Goal: Information Seeking & Learning: Learn about a topic

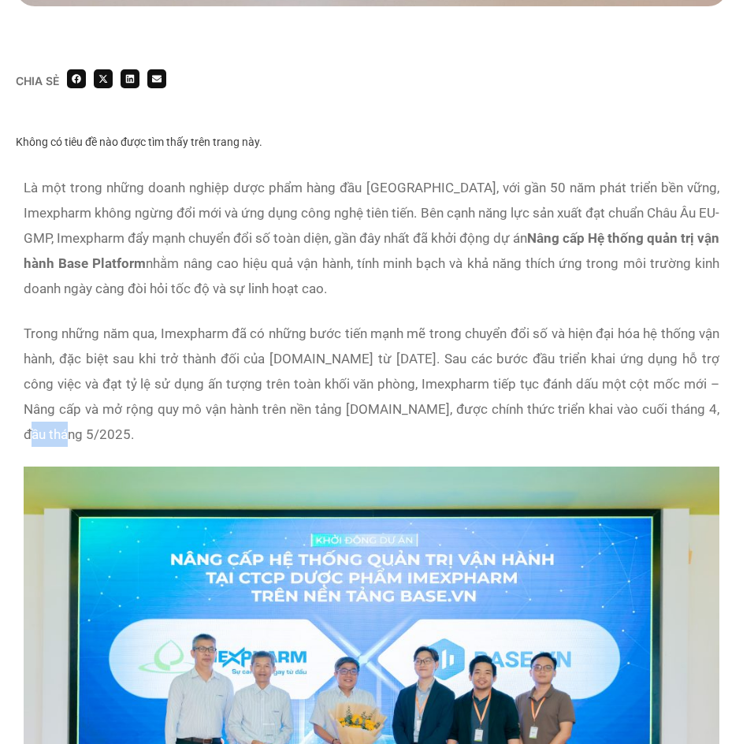
drag, startPoint x: 668, startPoint y: 411, endPoint x: 705, endPoint y: 411, distance: 37.0
click at [705, 411] on p "Trong những năm qua, Imexpharm đã có những bước tiến mạnh mẽ trong chuyển đổi s…" at bounding box center [372, 384] width 696 height 126
click at [333, 402] on p "Trong những năm qua, Imexpharm đã có những bước tiến mạnh mẽ trong chuyển đổi s…" at bounding box center [372, 384] width 696 height 126
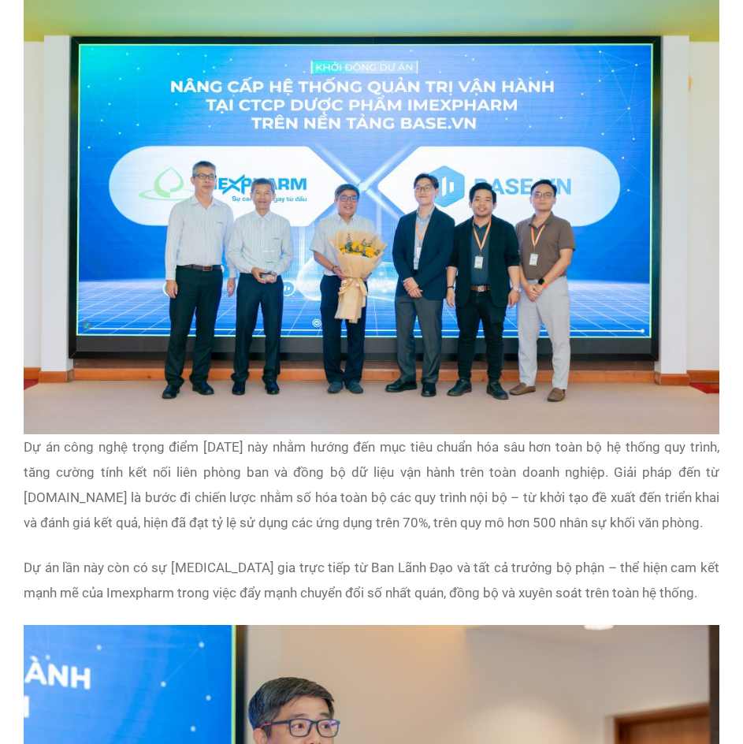
scroll to position [1340, 0]
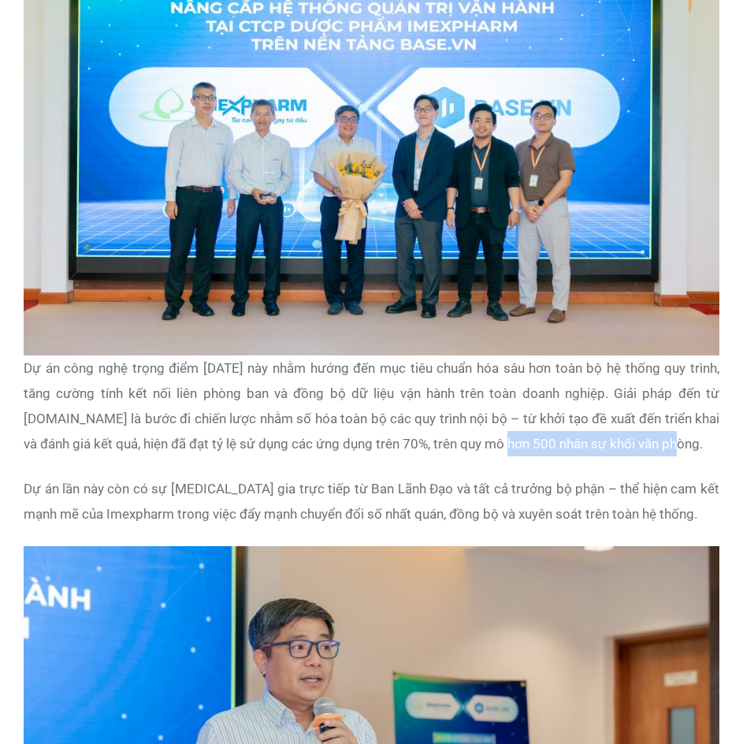
drag, startPoint x: 441, startPoint y: 422, endPoint x: 616, endPoint y: 424, distance: 175.0
click at [616, 424] on p "Dự án công nghệ trọng điểm [DATE] này nhằm hướng đến mục tiêu chuẩn hóa sâu hơn…" at bounding box center [372, 405] width 696 height 101
click at [323, 479] on p "Dự án lần này còn có sự [MEDICAL_DATA] gia trực tiếp từ Ban Lãnh Đạo và tất cả …" at bounding box center [372, 501] width 696 height 50
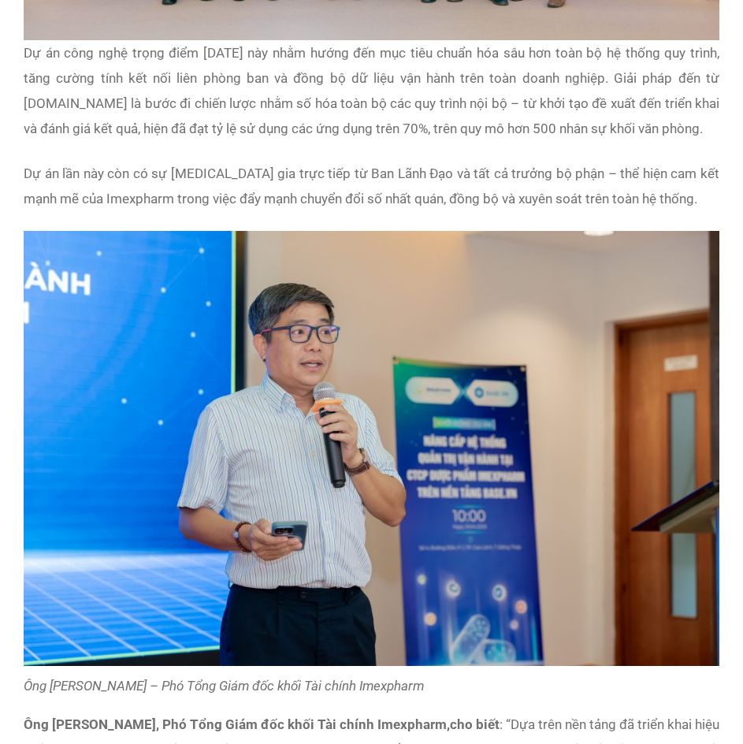
scroll to position [1734, 0]
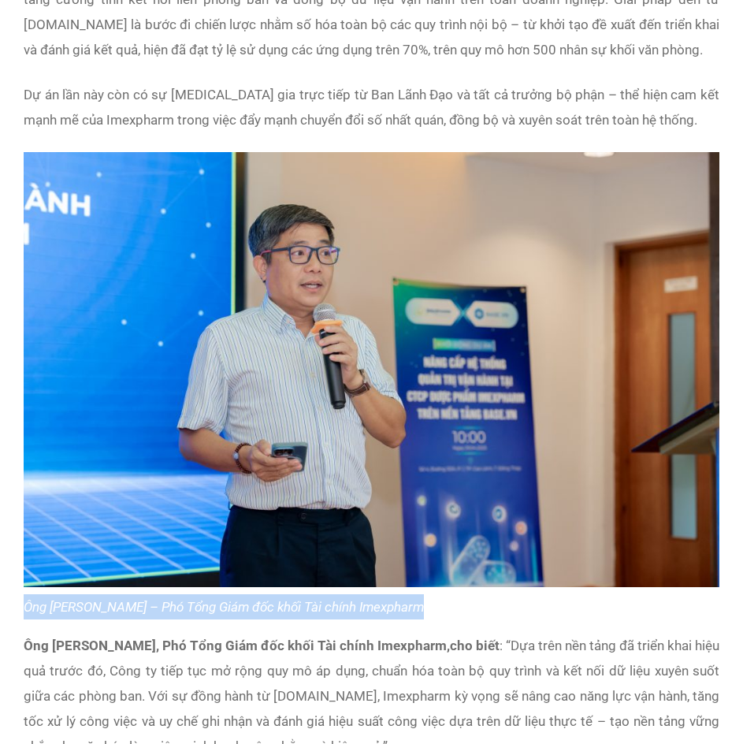
drag, startPoint x: 22, startPoint y: 584, endPoint x: 426, endPoint y: 577, distance: 403.6
copy em "Ông [PERSON_NAME] – Phó Tổng Giám đốc khối Tài chính Imexpharm"
click at [283, 468] on img at bounding box center [372, 370] width 696 height 436
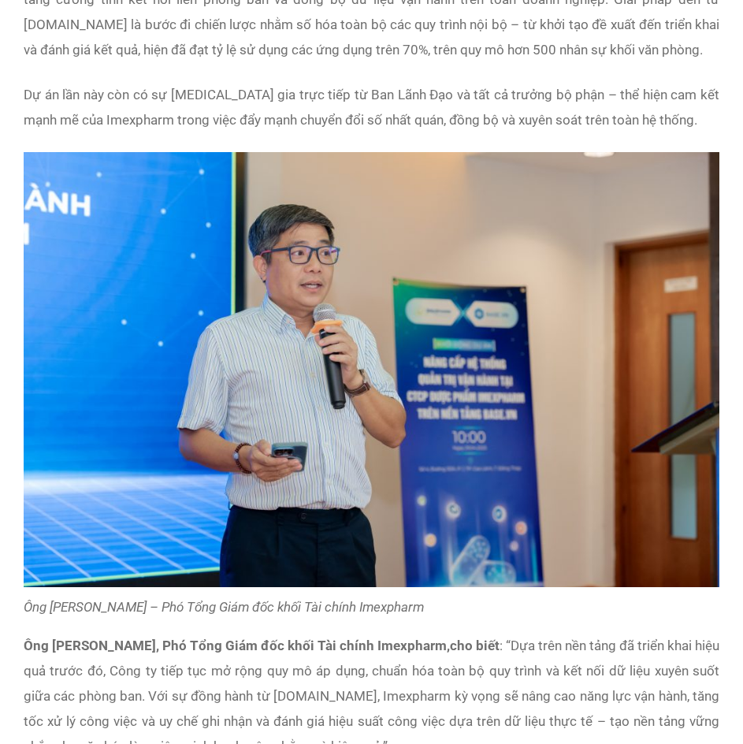
click at [404, 663] on p "Ông [PERSON_NAME], Phó Tổng Giám đốc khối Tài chính Imexpharm, cho biết : “Dựa …" at bounding box center [372, 696] width 696 height 126
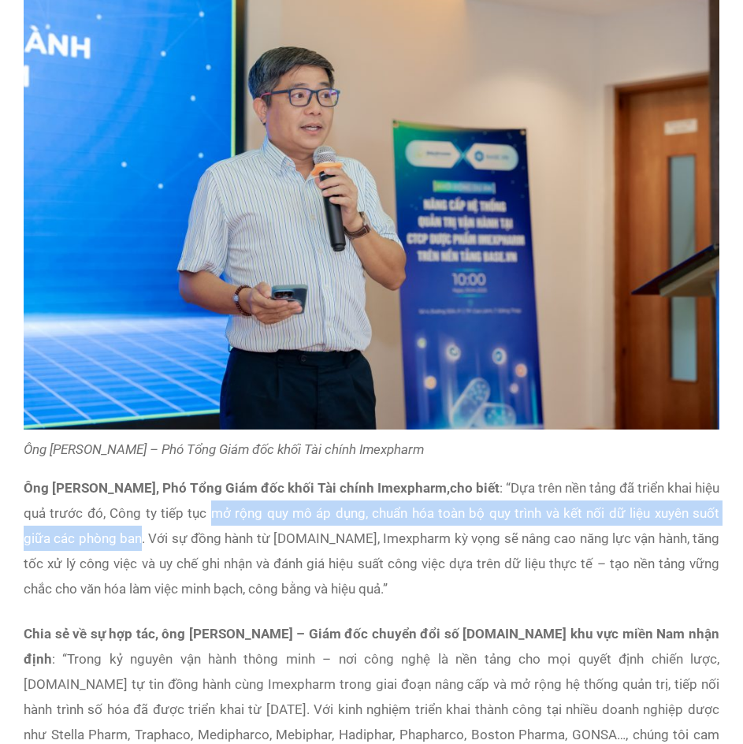
drag, startPoint x: 218, startPoint y: 487, endPoint x: 140, endPoint y: 515, distance: 82.8
click at [140, 515] on p "Ông [PERSON_NAME], Phó Tổng Giám đốc khối Tài chính Imexpharm, cho biết : “Dựa …" at bounding box center [372, 538] width 696 height 126
copy p "mở rộng quy mô áp dụng, chuẩn hóa toàn bộ quy trình và kết nối dữ liệu xuyên su…"
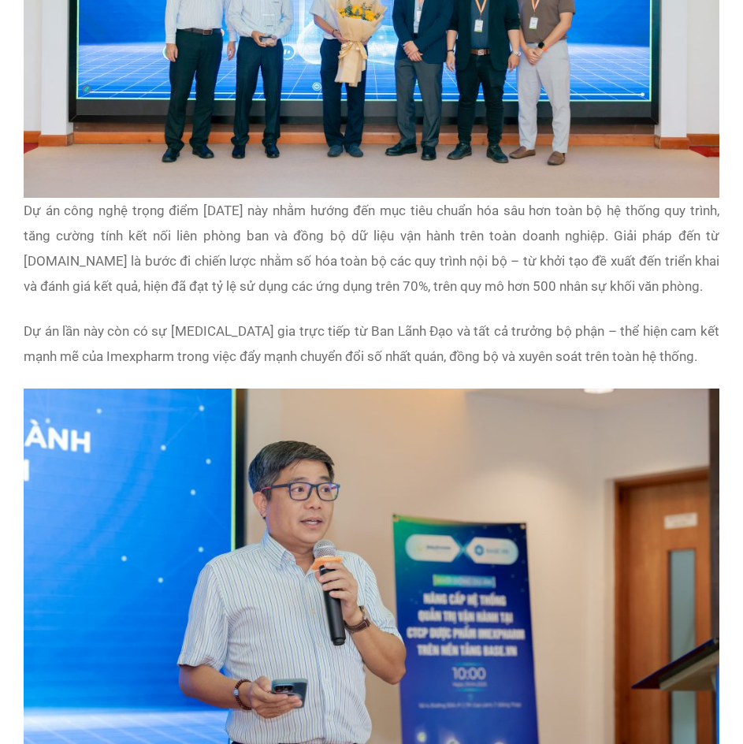
click at [390, 213] on p "Dự án công nghệ trọng điểm [DATE] này nhằm hướng đến mục tiêu chuẩn hóa sâu hơn…" at bounding box center [372, 248] width 696 height 101
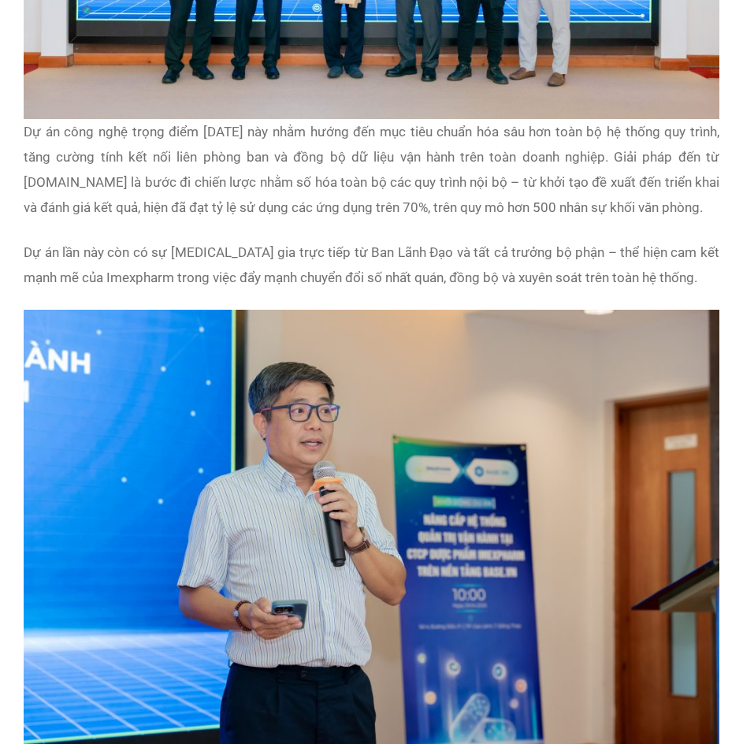
scroll to position [1340, 0]
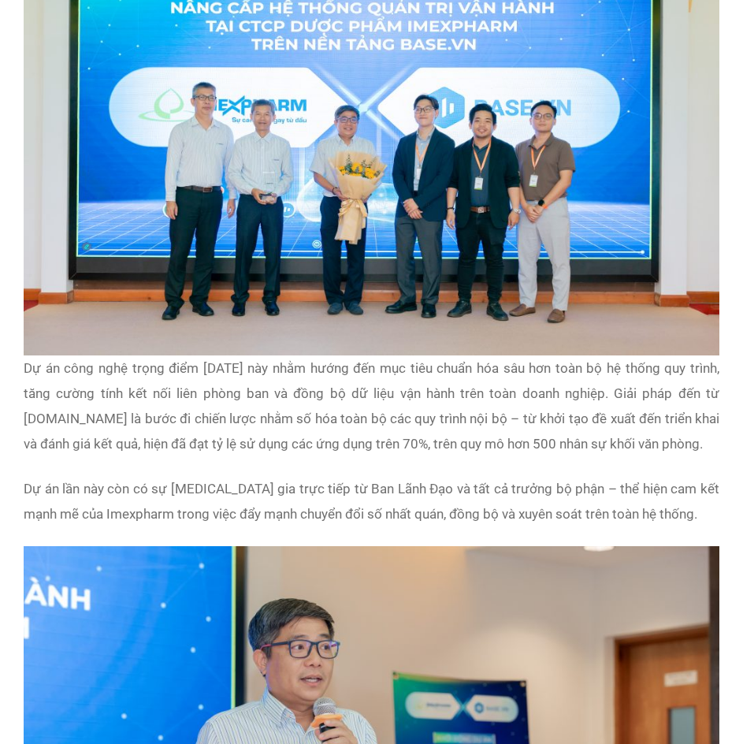
click at [217, 408] on p "Dự án công nghệ trọng điểm [DATE] này nhằm hướng đến mục tiêu chuẩn hóa sâu hơn…" at bounding box center [372, 405] width 696 height 101
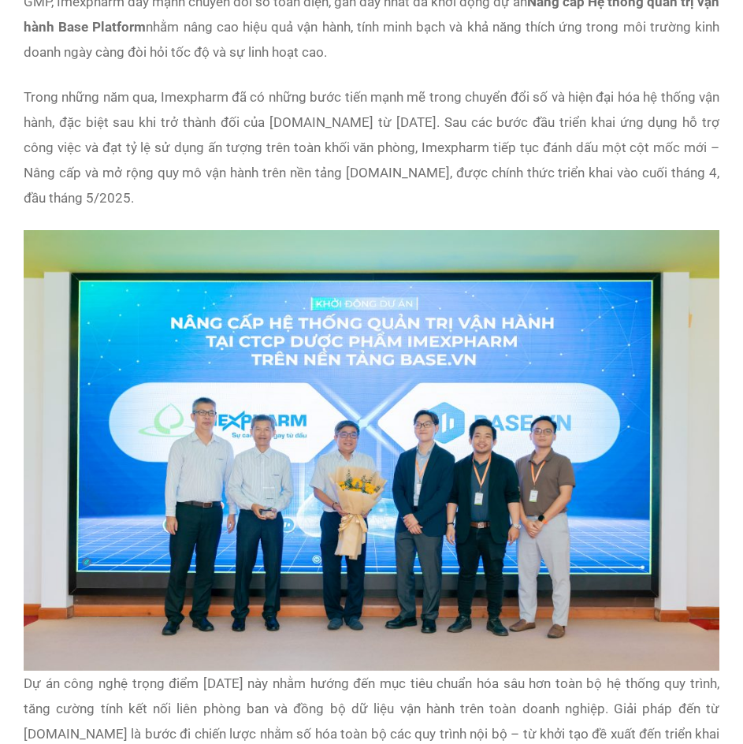
scroll to position [631, 0]
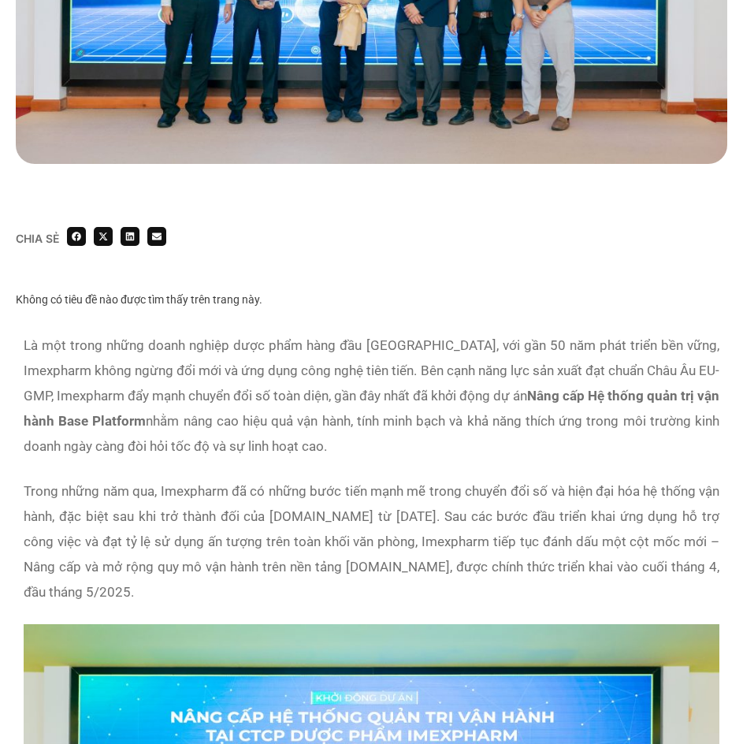
click at [29, 341] on p "Là một trong những doanh nghiệp dược phẩm hàng đầu [GEOGRAPHIC_DATA], với gần 5…" at bounding box center [372, 396] width 696 height 126
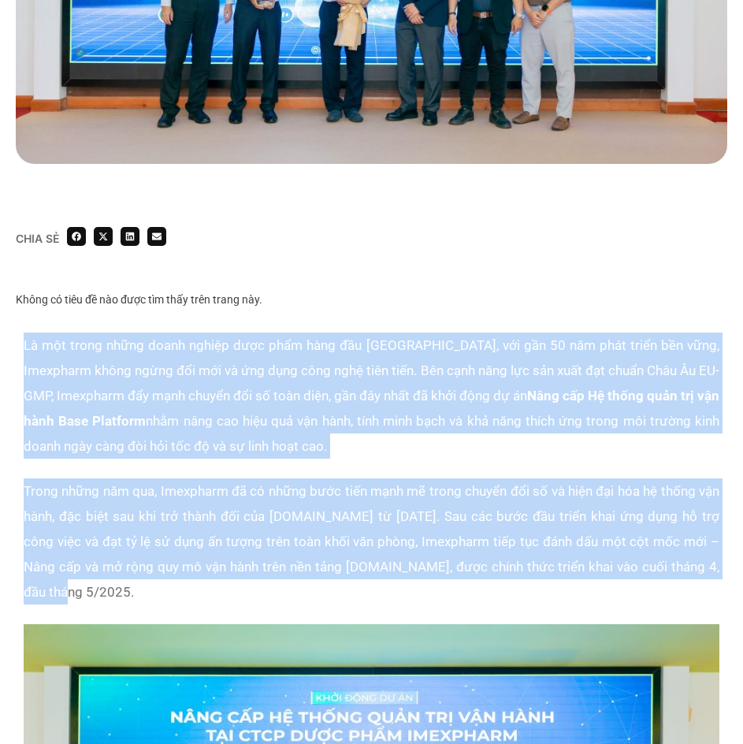
drag, startPoint x: 23, startPoint y: 344, endPoint x: 705, endPoint y: 569, distance: 717.8
copy div "Lo ips dolor sitam conse adipis elit sedd eius tem Inci Utl, etd mag 64 ali eni…"
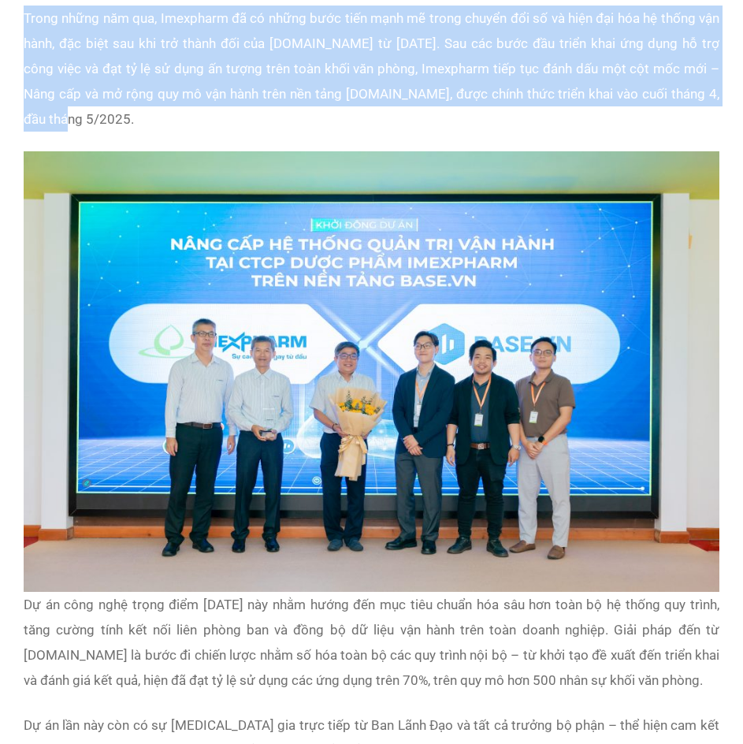
scroll to position [1419, 0]
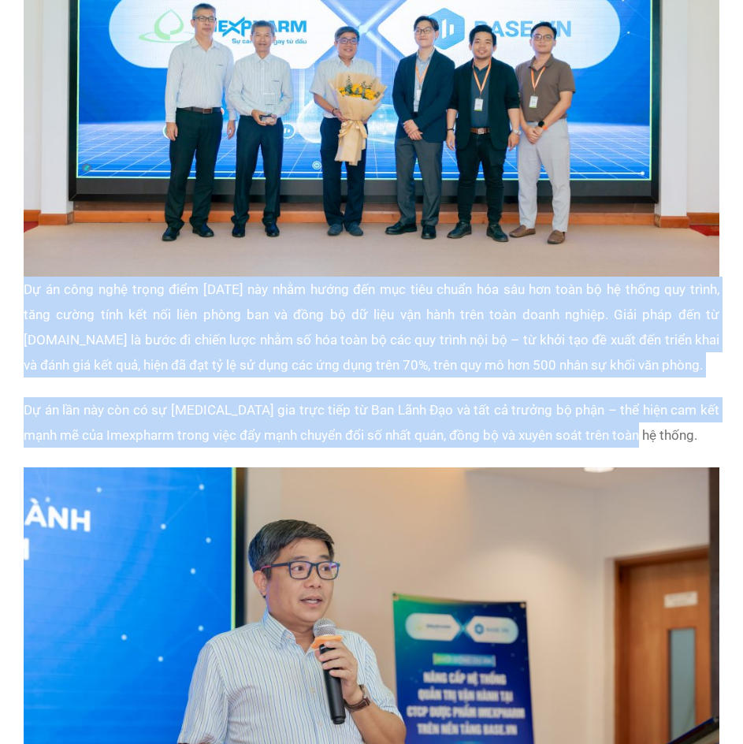
drag, startPoint x: 25, startPoint y: 263, endPoint x: 693, endPoint y: 409, distance: 683.3
copy div "Dự án công nghệ trọng điểm [DATE] này nhằm hướng đến mục tiêu chuẩn hóa sâu hơn…"
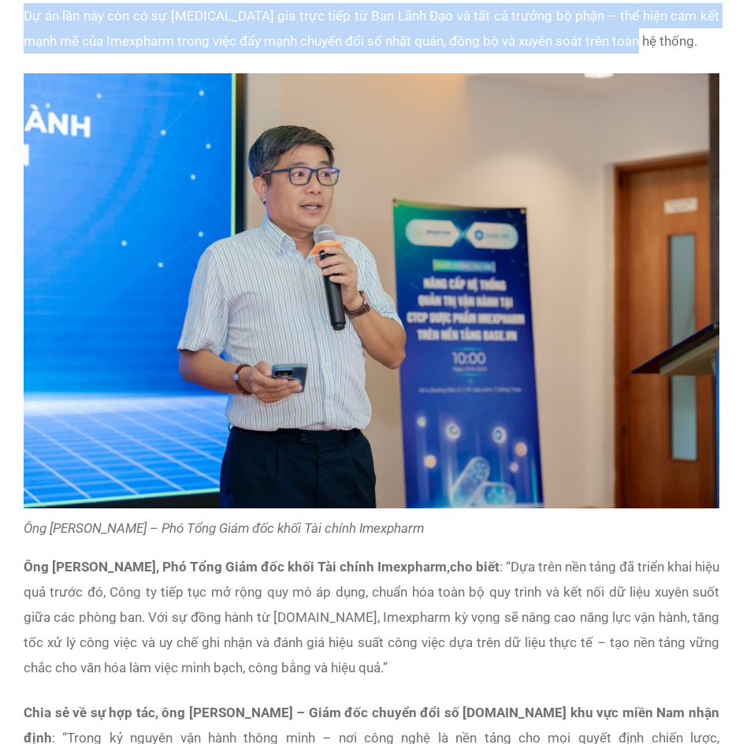
scroll to position [2128, 0]
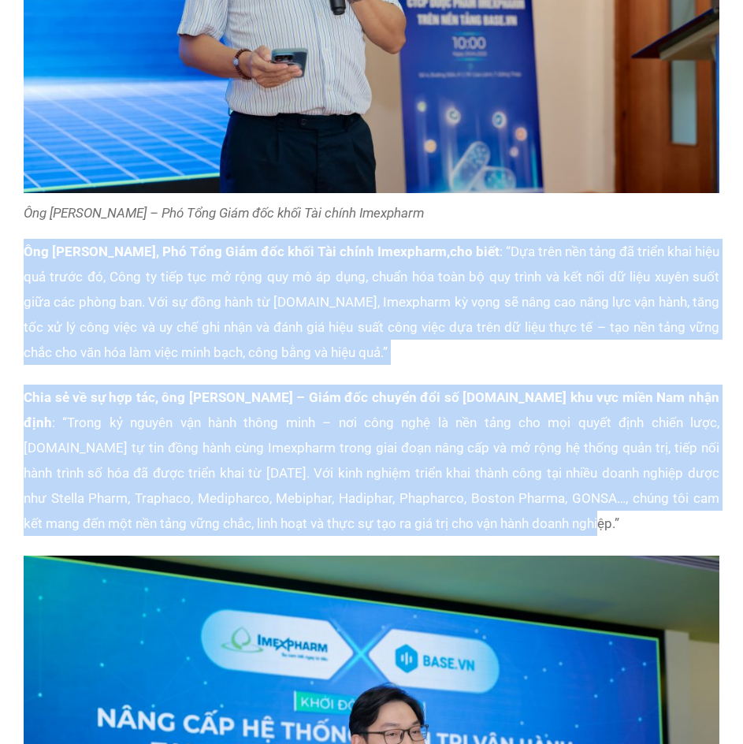
copy div "Lor Ipsumd Si Ame, Con Adip Elit sed doei Tem incid Utlaboree, dol magn : “Ali …"
drag, startPoint x: 34, startPoint y: 232, endPoint x: 484, endPoint y: 495, distance: 521.4
click at [296, 422] on p "Chia sẻ về sự hợp tác, ông [PERSON_NAME] – Giám đốc chuyển đổi số [DOMAIN_NAME]…" at bounding box center [372, 460] width 696 height 151
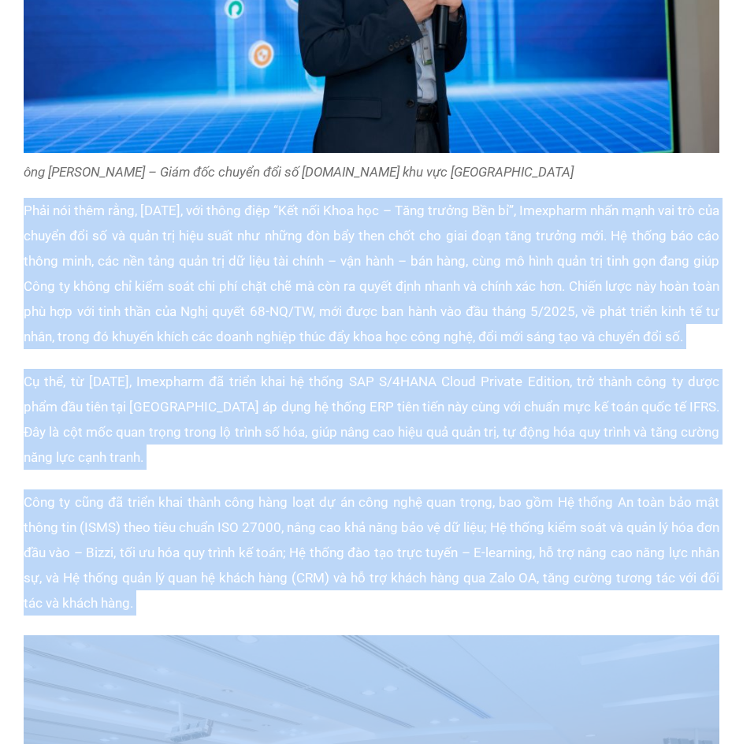
drag, startPoint x: 26, startPoint y: 186, endPoint x: 243, endPoint y: 591, distance: 459.5
copy div "Lore ips dolo sita, con 1015, adi elits doei “Tem inc Utla etd – Magn aliqua En…"
click at [236, 489] on p "Công ty cũng đã triển khai thành công hàng loạt dự án công nghệ quan trọng, bao…" at bounding box center [372, 552] width 696 height 126
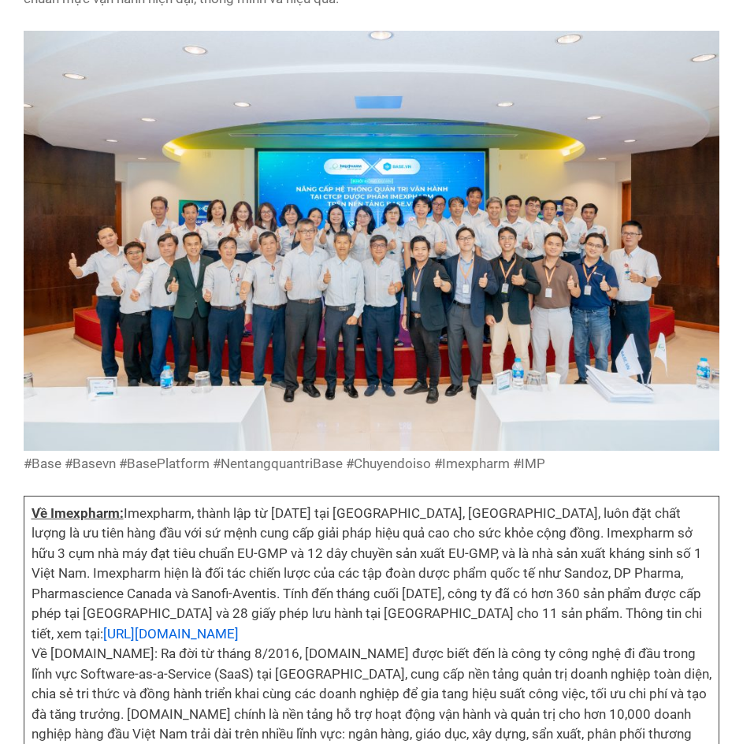
scroll to position [3783, 0]
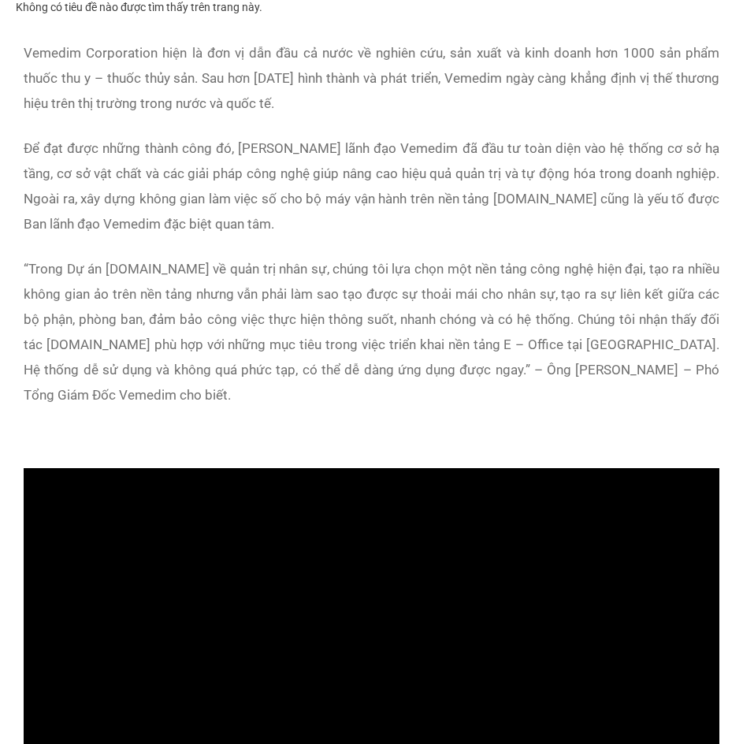
scroll to position [867, 0]
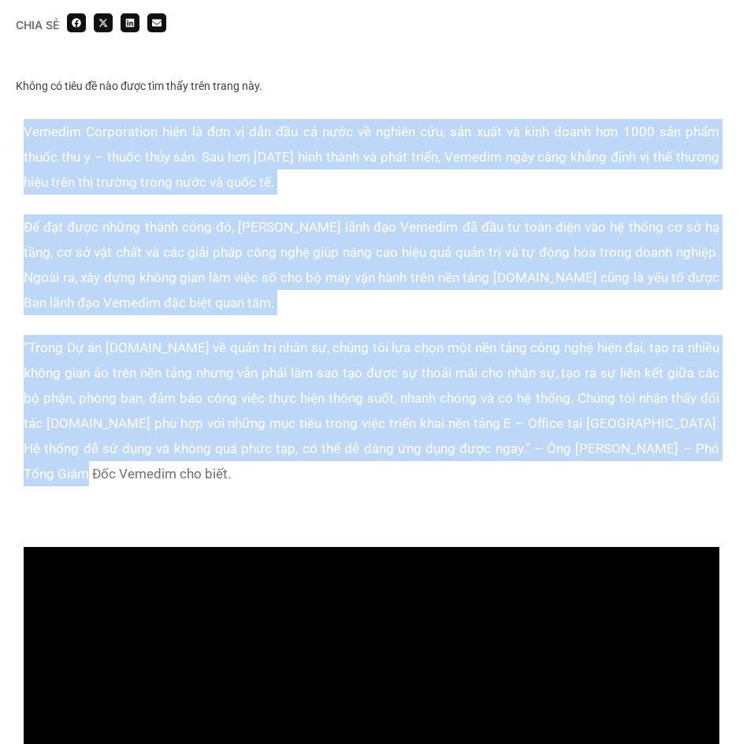
drag, startPoint x: 62, startPoint y: 212, endPoint x: 154, endPoint y: 478, distance: 281.9
click at [154, 478] on div "Vemedim Corporation hiện là đơn vị dẫn đầu cả nước về nghiên cứu, sản xuất và k…" at bounding box center [372, 325] width 712 height 428
click at [365, 452] on p "“Trong Dự án Base.vn về quản trị nhân sự, chúng tôi lựa chọn một nền tảng công …" at bounding box center [372, 410] width 696 height 151
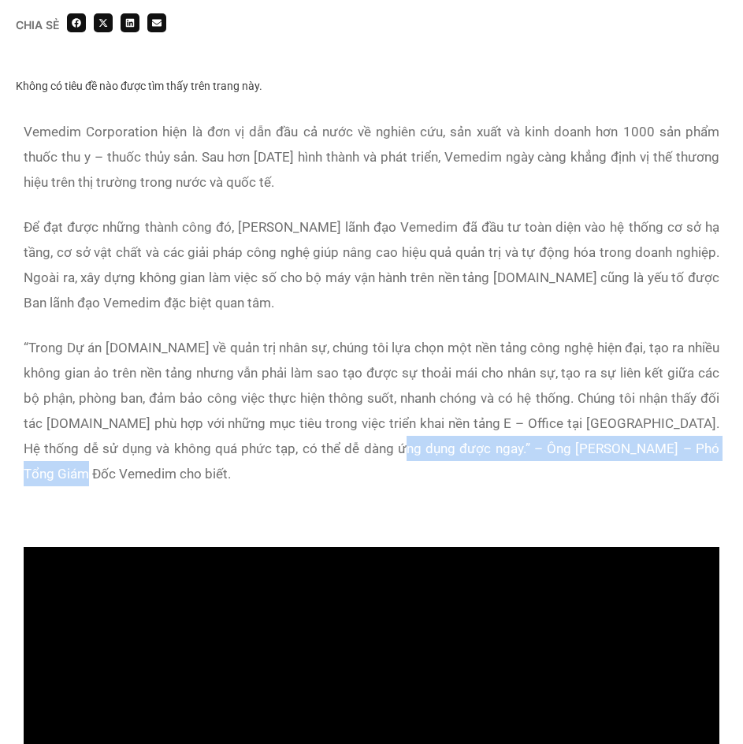
click at [415, 465] on p "“Trong Dự án Base.vn về quản trị nhân sự, chúng tôi lựa chọn một nền tảng công …" at bounding box center [372, 410] width 696 height 151
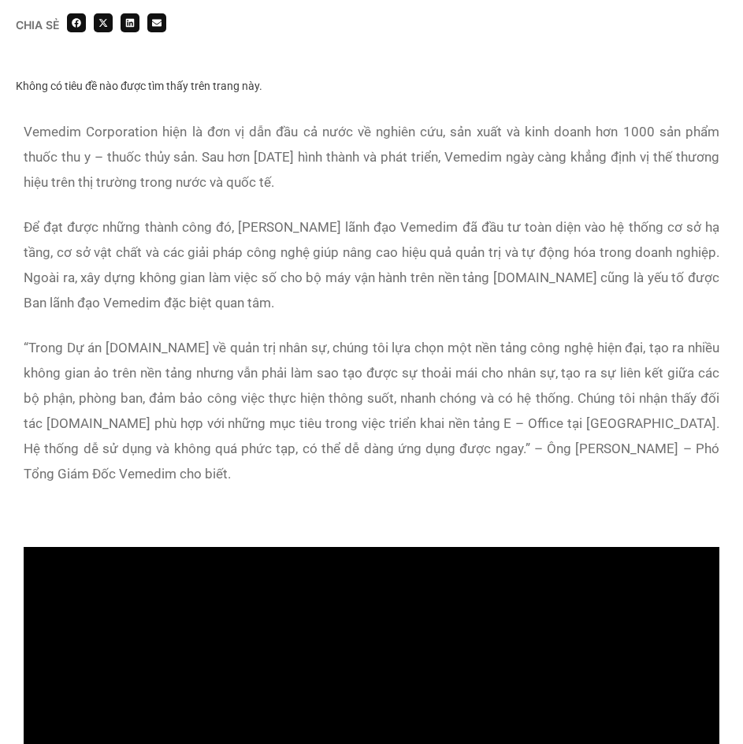
click at [349, 394] on p "“Trong Dự án Base.vn về quản trị nhân sự, chúng tôi lựa chọn một nền tảng công …" at bounding box center [372, 410] width 696 height 151
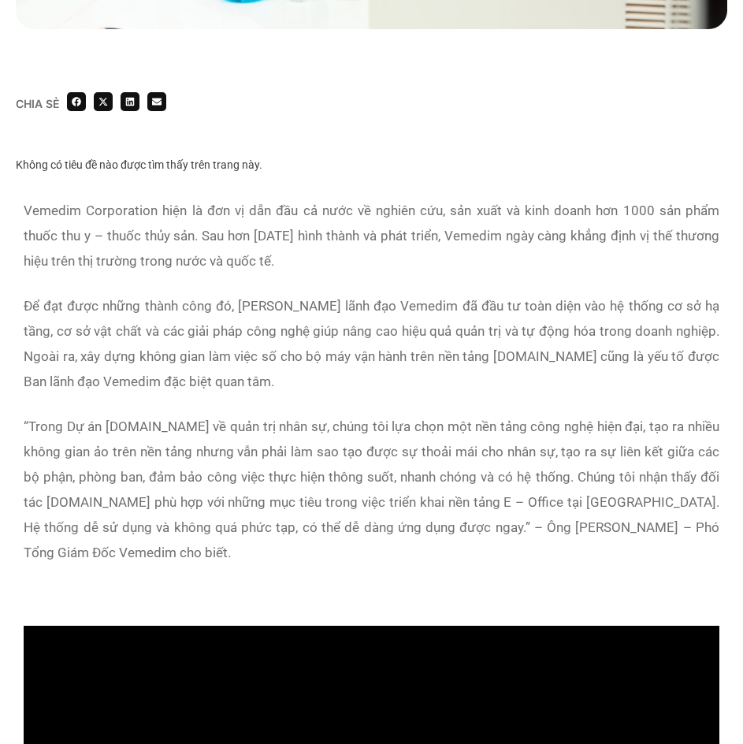
scroll to position [1340, 0]
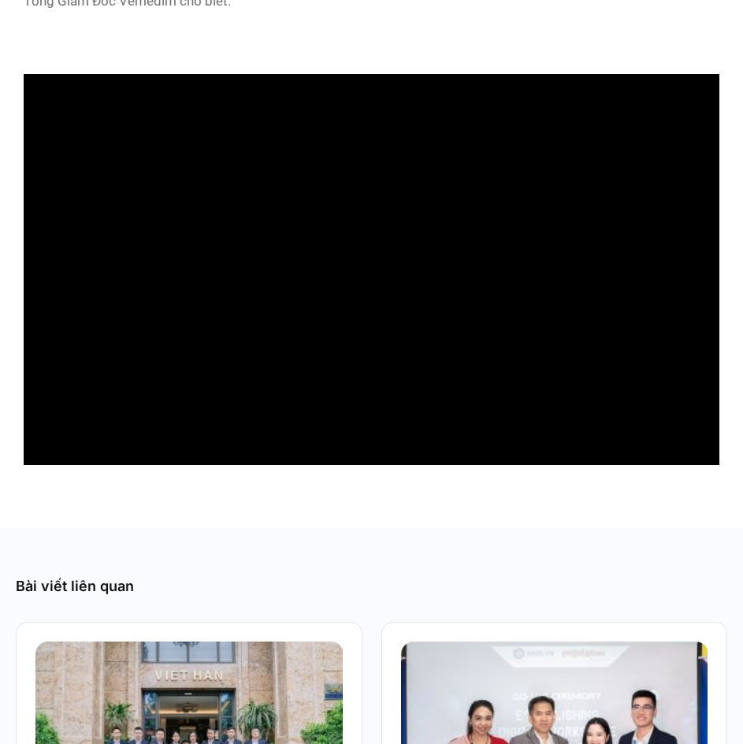
click at [283, 54] on div at bounding box center [372, 45] width 696 height 25
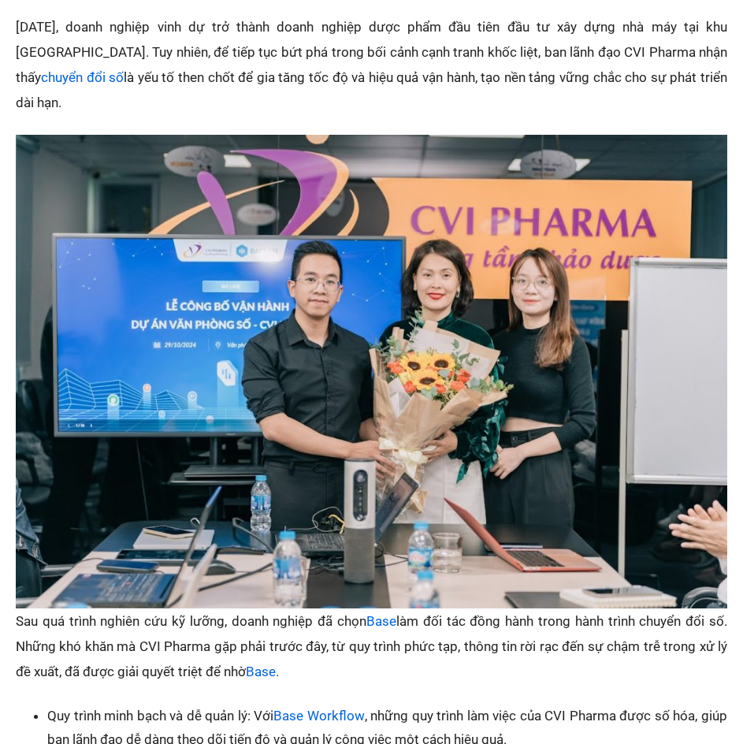
scroll to position [709, 0]
